Goal: Task Accomplishment & Management: Use online tool/utility

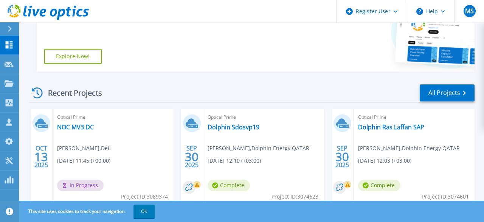
scroll to position [157, 0]
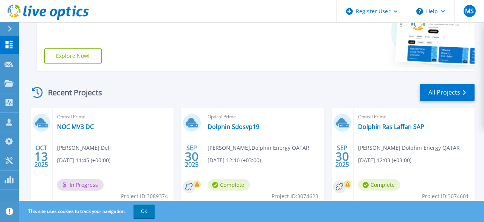
click at [78, 121] on div "Optical Prime NOC MV3 DC Mostafa Saad , Dell 10/13/2025, 11:45 (+00:00) In Prog…" at bounding box center [113, 157] width 121 height 98
click at [83, 124] on link "NOC MV3 DC" at bounding box center [75, 127] width 37 height 8
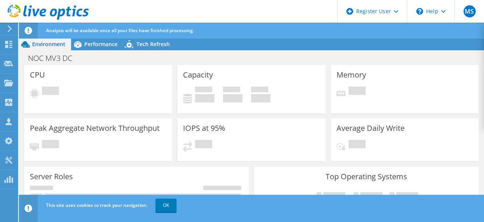
click at [312, 24] on div "Analysis will be available once all your files have finished processing." at bounding box center [265, 31] width 443 height 16
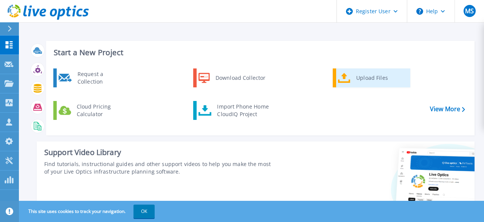
click at [361, 76] on div "Upload Files" at bounding box center [381, 77] width 56 height 15
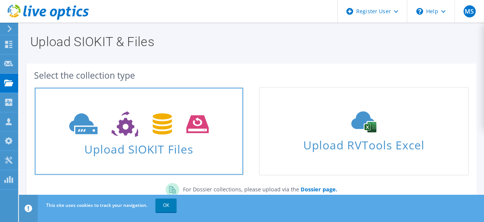
click at [189, 135] on icon at bounding box center [139, 124] width 140 height 26
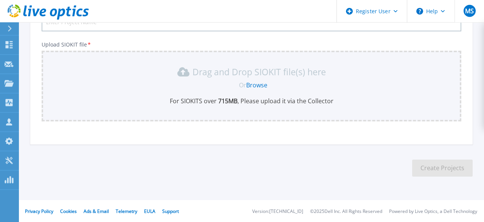
scroll to position [79, 0]
click at [261, 87] on link "Browse" at bounding box center [256, 85] width 21 height 8
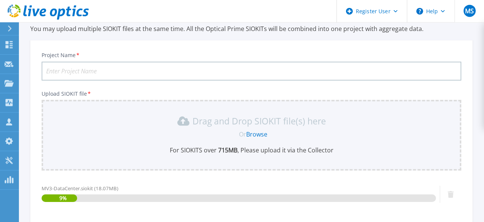
scroll to position [0, 0]
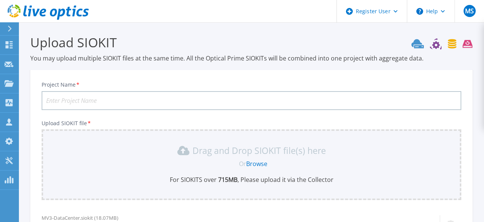
click at [165, 102] on input "Project Name *" at bounding box center [252, 100] width 420 height 19
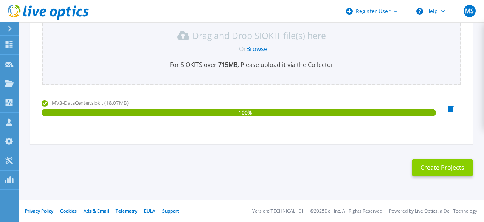
type input "MV3"
click at [437, 171] on button "Create Projects" at bounding box center [442, 167] width 61 height 17
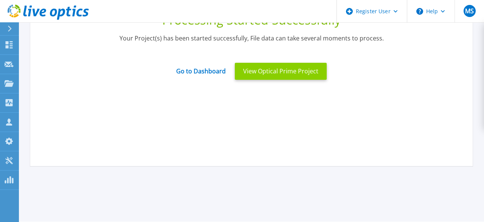
click at [274, 68] on button "View Optical Prime Project" at bounding box center [281, 71] width 92 height 17
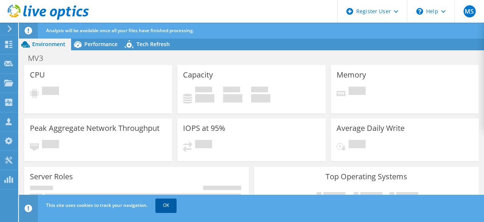
click at [173, 204] on link "OK" at bounding box center [165, 206] width 21 height 14
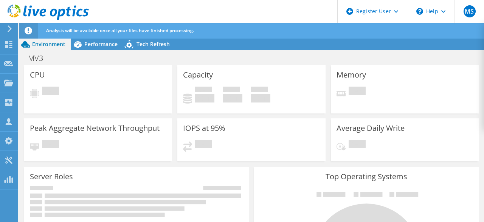
click at [25, 31] on icon at bounding box center [29, 31] width 8 height 8
click at [27, 31] on icon at bounding box center [29, 31] width 8 height 8
click at [5, 29] on div at bounding box center [8, 28] width 8 height 7
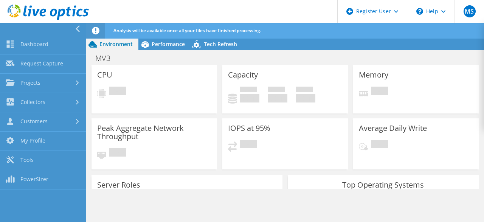
click at [79, 28] on icon at bounding box center [78, 28] width 6 height 7
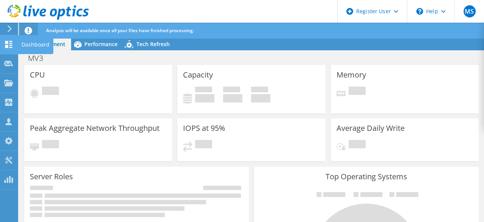
click at [34, 45] on div "Dashboard" at bounding box center [36, 44] width 36 height 19
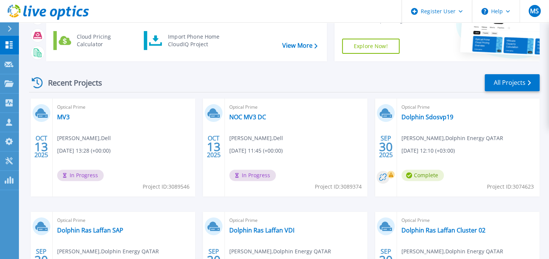
scroll to position [81, 0]
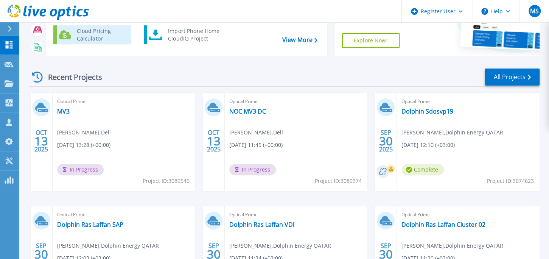
scroll to position [79, 0]
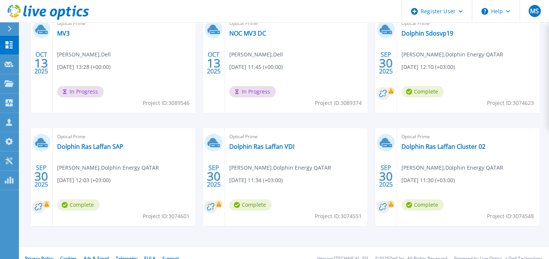
scroll to position [159, 0]
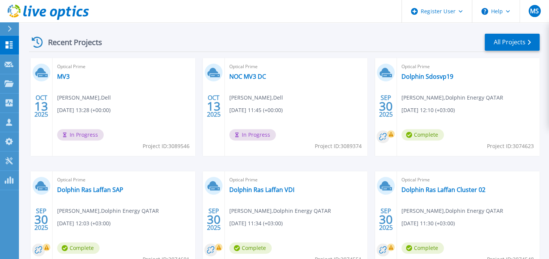
scroll to position [40, 0]
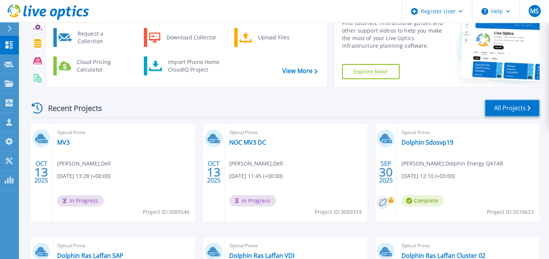
click at [508, 103] on link "All Projects" at bounding box center [512, 107] width 55 height 17
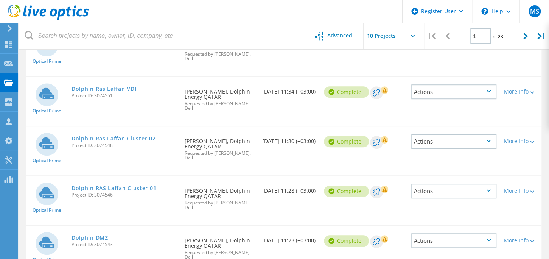
scroll to position [347, 0]
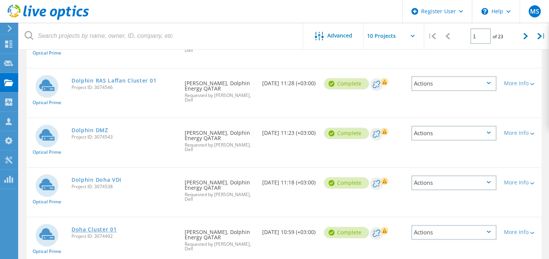
click at [100, 227] on link "Doha Cluster 01" at bounding box center [93, 229] width 45 height 5
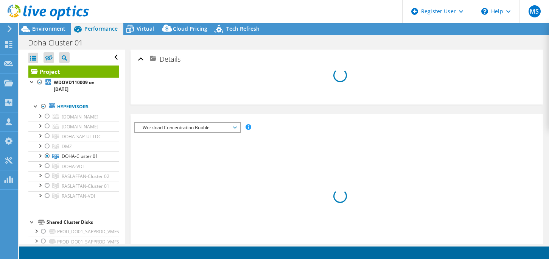
select select "USD"
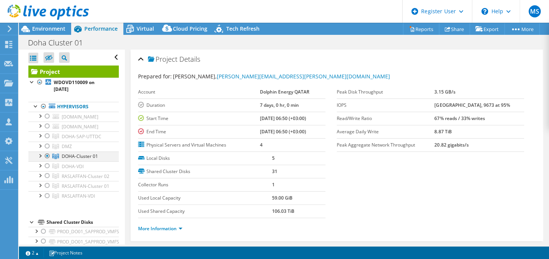
click at [41, 152] on div at bounding box center [40, 155] width 8 height 8
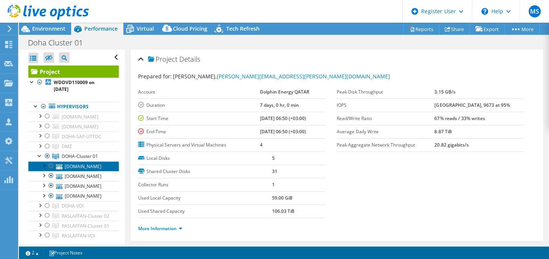
click at [110, 167] on link "sdosvp04.dolphin.co" at bounding box center [73, 166] width 90 height 10
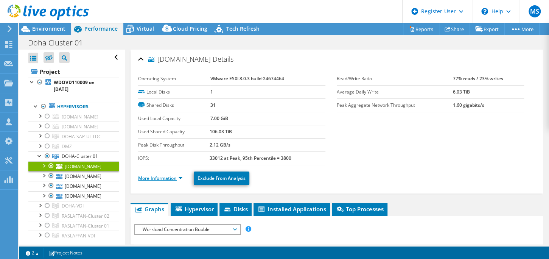
click at [173, 177] on link "More Information" at bounding box center [160, 178] width 44 height 6
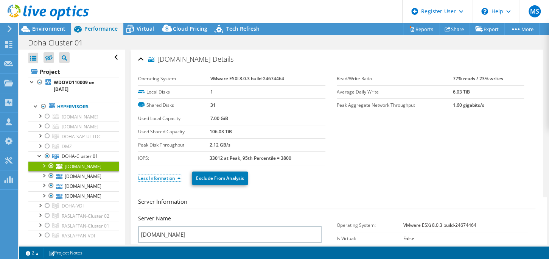
scroll to position [149, 0]
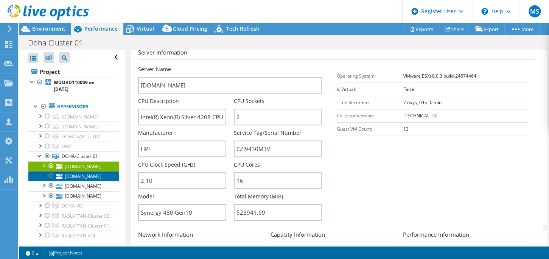
click at [68, 173] on link "sdosvp02.dolphin.co" at bounding box center [73, 176] width 90 height 10
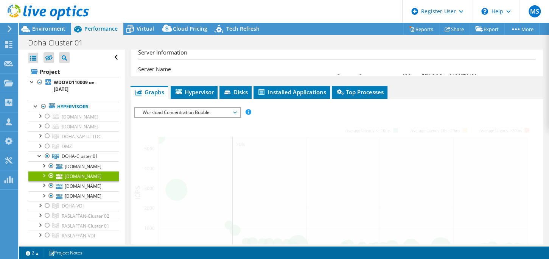
scroll to position [146, 0]
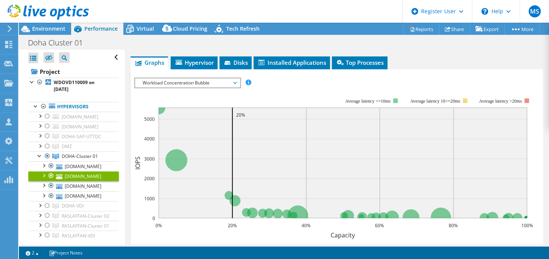
click at [45, 175] on div at bounding box center [44, 175] width 8 height 8
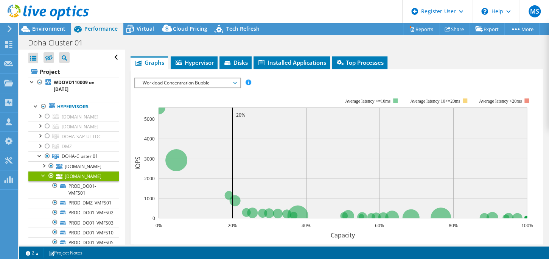
click at [40, 173] on div at bounding box center [44, 175] width 8 height 8
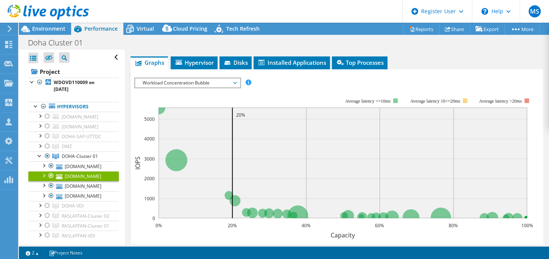
scroll to position [35, 0]
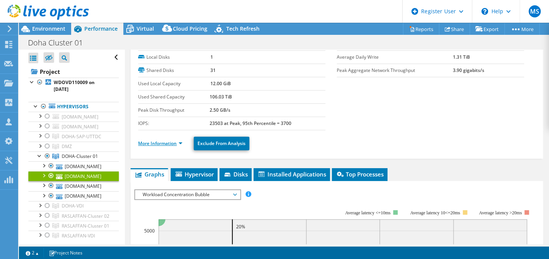
click at [174, 143] on link "More Information" at bounding box center [160, 143] width 44 height 6
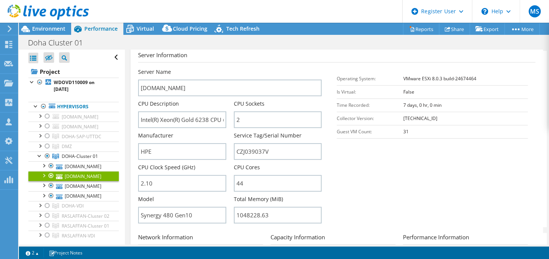
scroll to position [146, 0]
click at [90, 183] on link "sdosvp03.dolphin.co" at bounding box center [73, 186] width 90 height 10
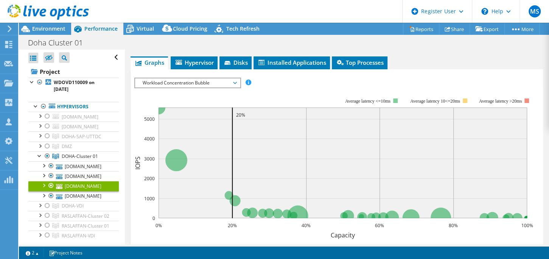
scroll to position [0, 0]
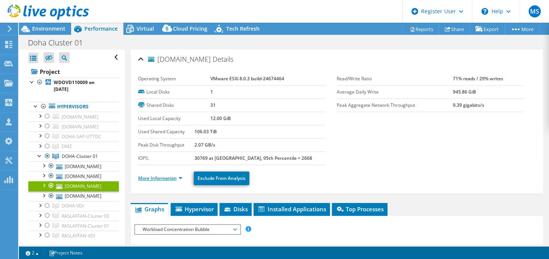
click at [172, 177] on link "More Information" at bounding box center [160, 178] width 44 height 6
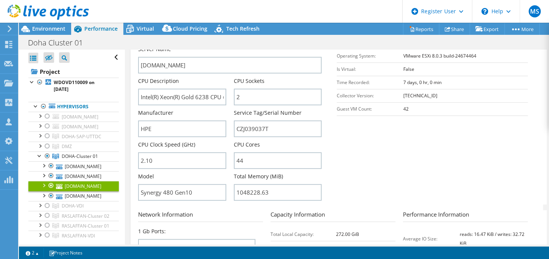
scroll to position [187, 0]
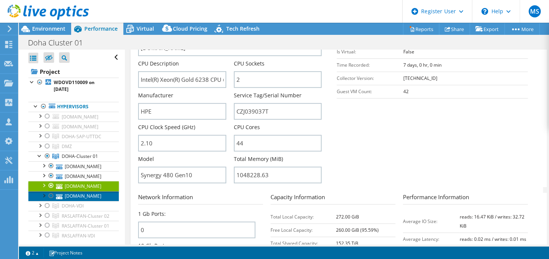
click at [84, 193] on link "sdosvp01.dolphin.co" at bounding box center [73, 196] width 90 height 10
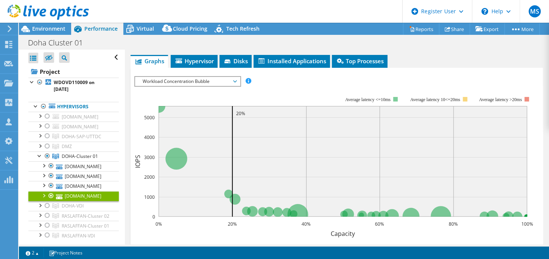
scroll to position [36, 0]
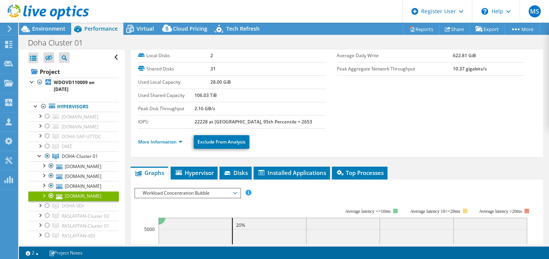
click at [158, 145] on ul "More Information Exclude From Analysis" at bounding box center [336, 141] width 397 height 16
click at [161, 142] on link "More Information" at bounding box center [160, 141] width 44 height 6
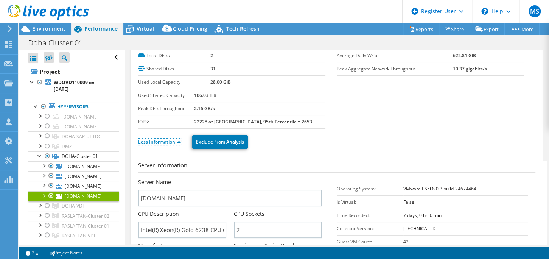
scroll to position [148, 0]
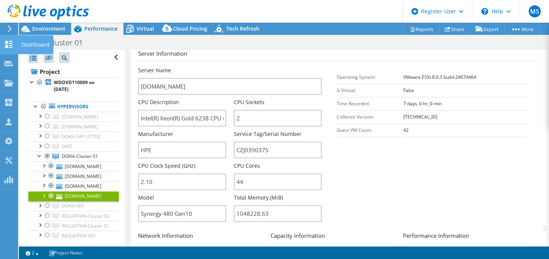
click at [10, 43] on icon at bounding box center [8, 44] width 9 height 7
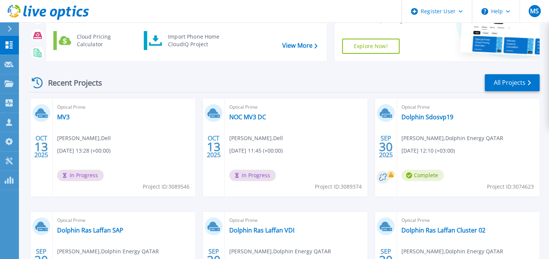
scroll to position [79, 0]
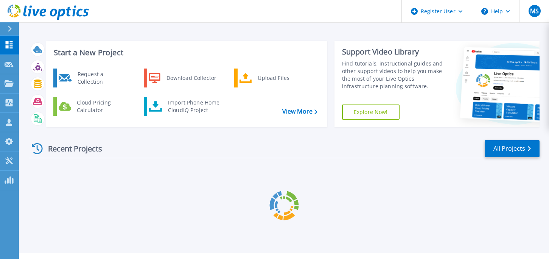
scroll to position [17, 0]
